Goal: Browse casually

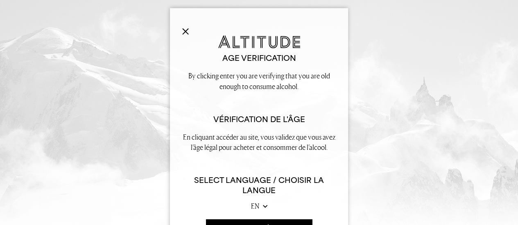
scroll to position [98, 0]
click at [259, 207] on select "en fr" at bounding box center [259, 206] width 16 height 10
select select "fr"
click at [251, 201] on select "en fr" at bounding box center [259, 206] width 16 height 10
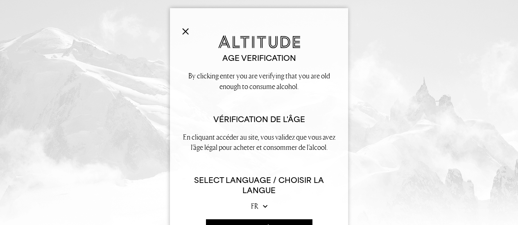
click at [292, 222] on button "ENTER SITE / accéder au site" at bounding box center [259, 229] width 106 height 18
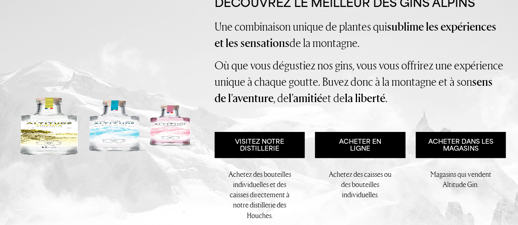
scroll to position [115, 0]
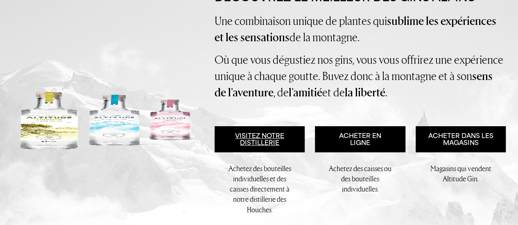
click at [259, 133] on link "Visitez notre distillerie" at bounding box center [259, 139] width 90 height 26
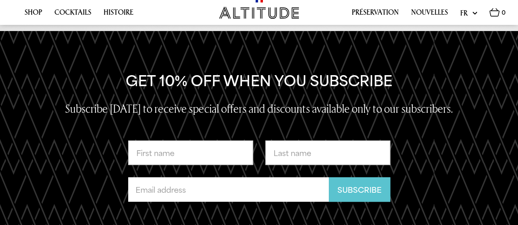
scroll to position [1691, 0]
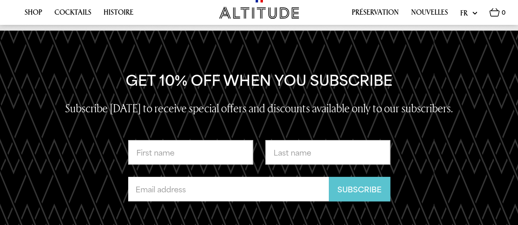
click at [425, 5] on div "Shop Cocktails Histoire Préservation Nouvelles Update" at bounding box center [258, 12] width 493 height 25
click at [32, 12] on link "Shop" at bounding box center [34, 14] width 18 height 13
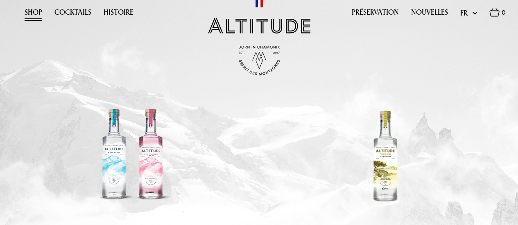
click at [117, 158] on div at bounding box center [132, 156] width 123 height 104
click at [81, 13] on link "Cocktails" at bounding box center [72, 14] width 37 height 13
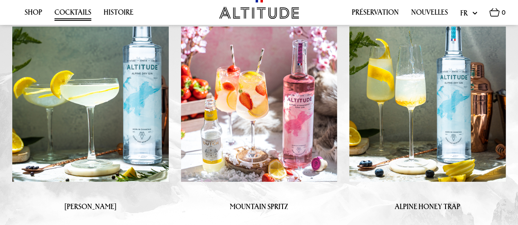
scroll to position [1271, 0]
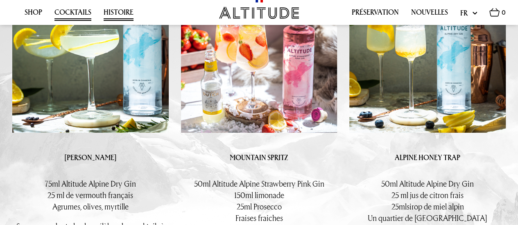
click at [110, 13] on link "Histoire" at bounding box center [119, 14] width 30 height 13
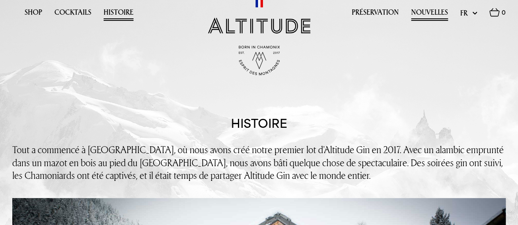
click at [423, 14] on link "Nouvelles" at bounding box center [429, 14] width 37 height 13
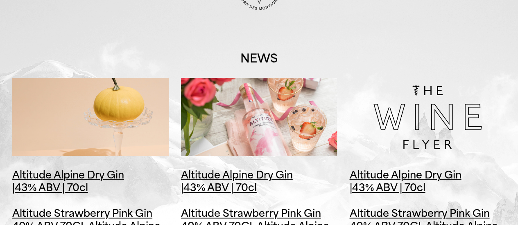
scroll to position [82, 0]
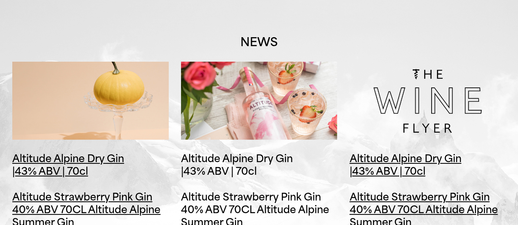
click at [285, 160] on span "Altitude Alpine Dry Gin |43% ABV | 70cl Altitude Strawberry Pink Gin 40% ABV 70…" at bounding box center [251, 184] width 140 height 63
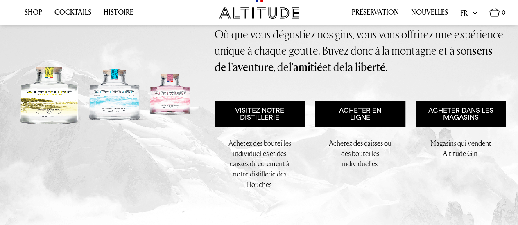
scroll to position [147, 0]
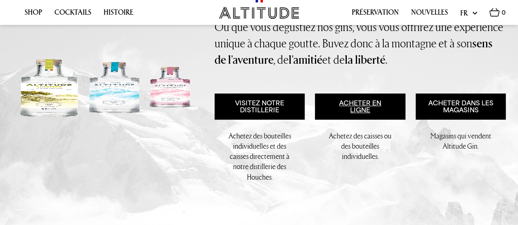
click at [355, 108] on link "Acheter en ligne" at bounding box center [360, 107] width 90 height 26
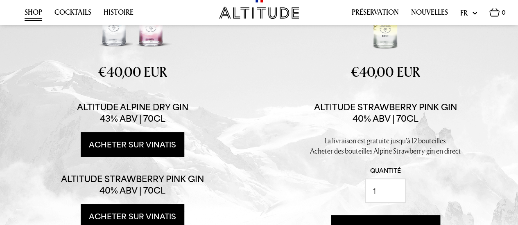
scroll to position [164, 0]
